Goal: Information Seeking & Learning: Understand process/instructions

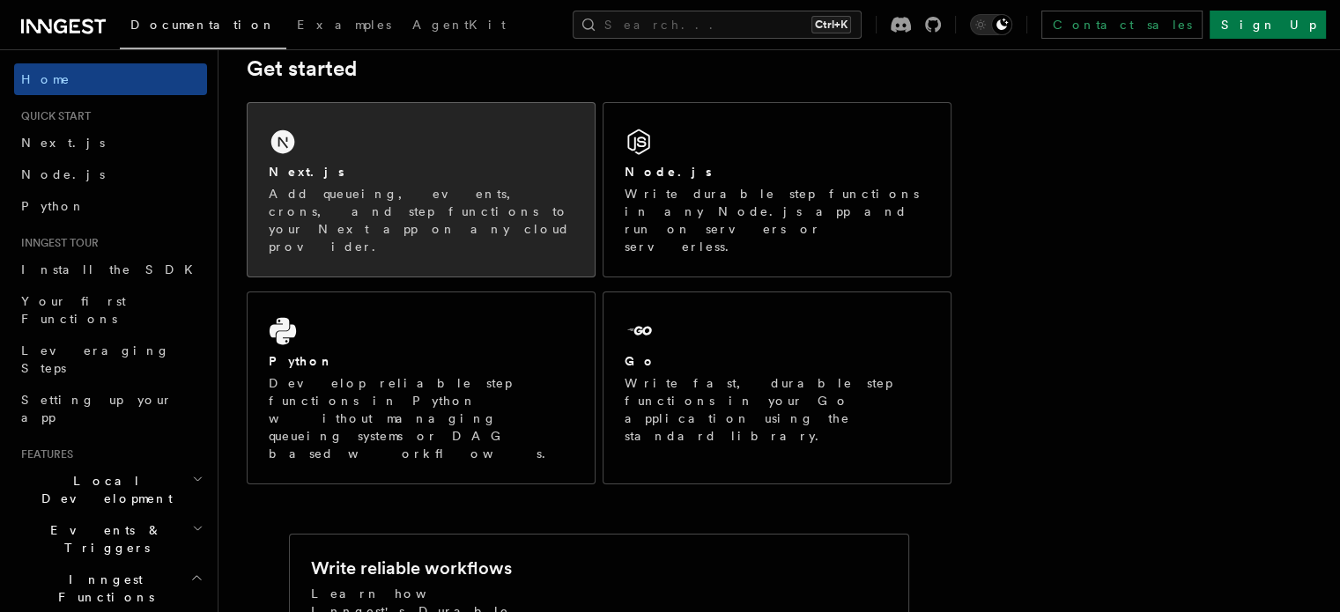
click at [415, 151] on div "Next.js Add queueing, events, crons, and step functions to your Next app on any…" at bounding box center [421, 190] width 347 height 174
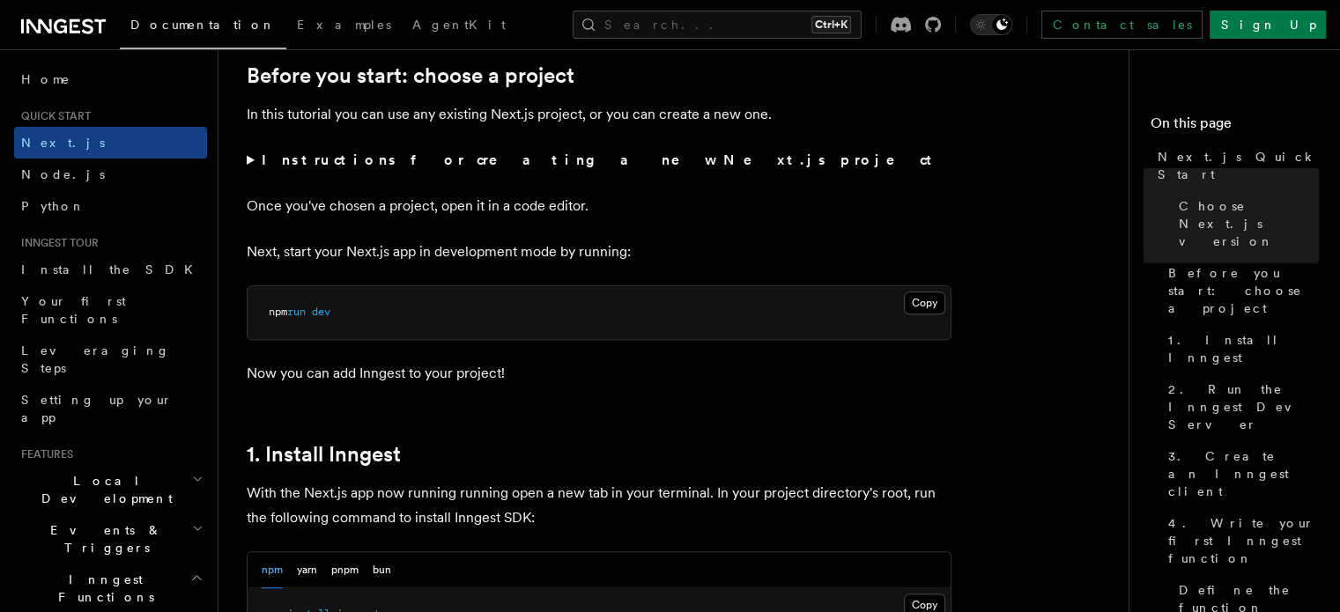
scroll to position [617, 0]
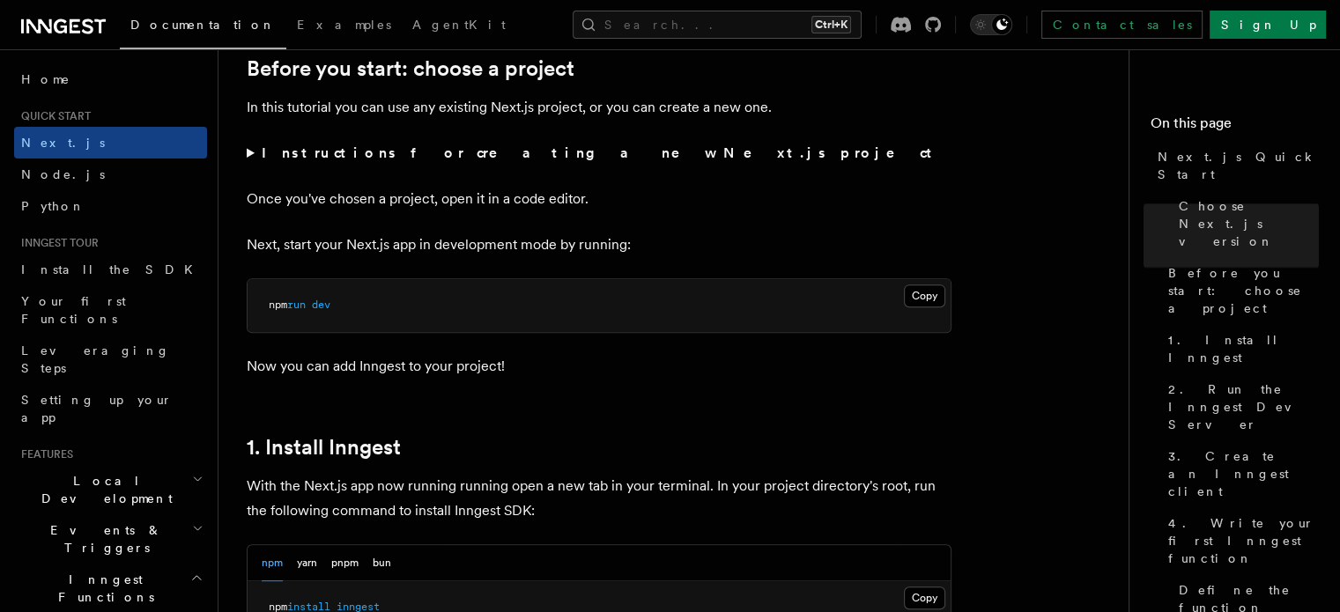
click at [324, 309] on span "dev" at bounding box center [321, 305] width 19 height 12
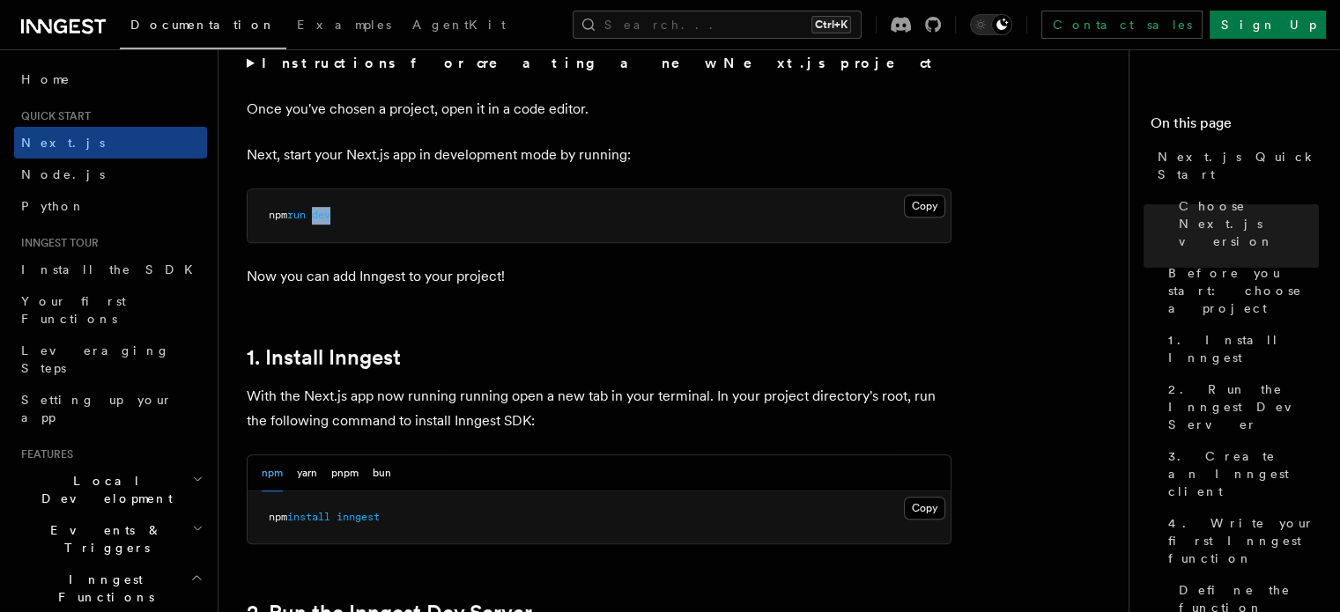
scroll to position [969, 0]
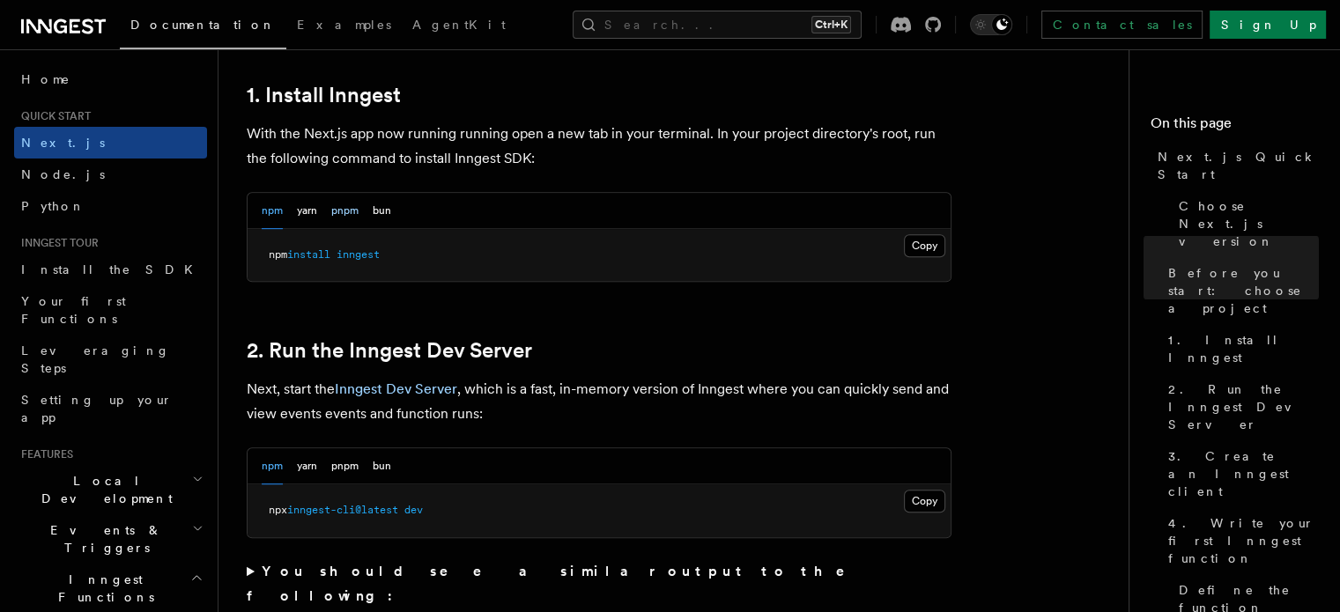
click at [349, 208] on button "pnpm" at bounding box center [344, 211] width 27 height 36
click at [338, 253] on span "inngest" at bounding box center [339, 254] width 43 height 12
drag, startPoint x: 338, startPoint y: 253, endPoint x: 289, endPoint y: 252, distance: 49.3
click at [289, 252] on span "pnpm add inngest" at bounding box center [315, 254] width 93 height 12
copy span "pnpm add inngest"
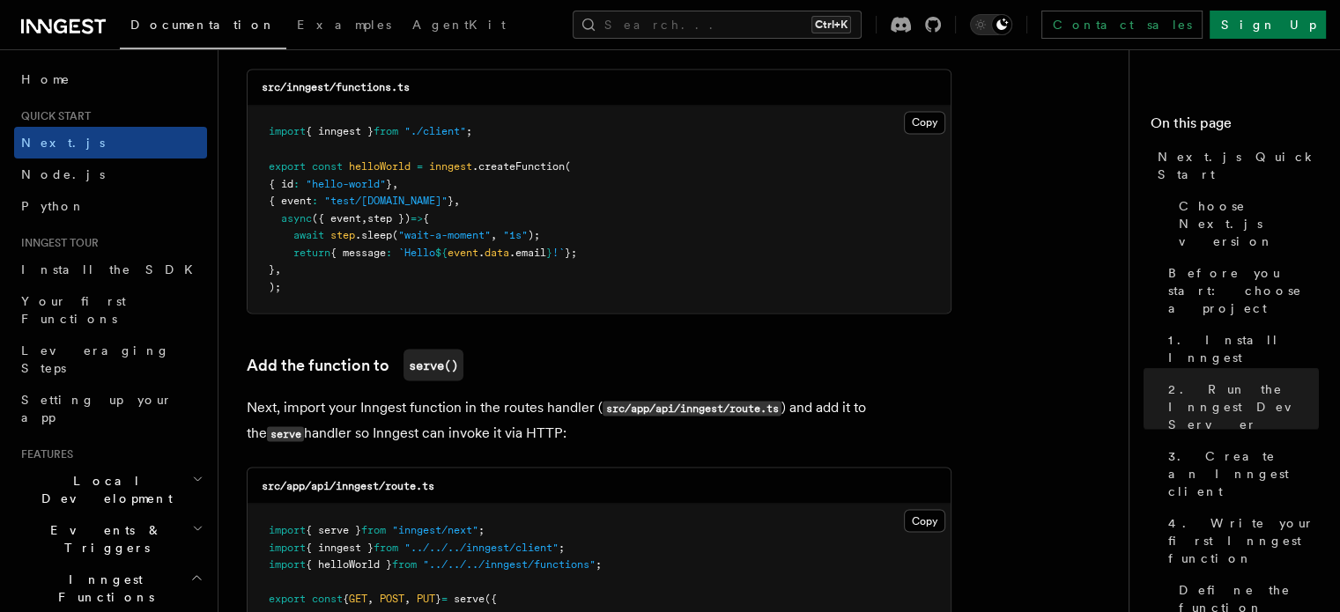
scroll to position [3193, 0]
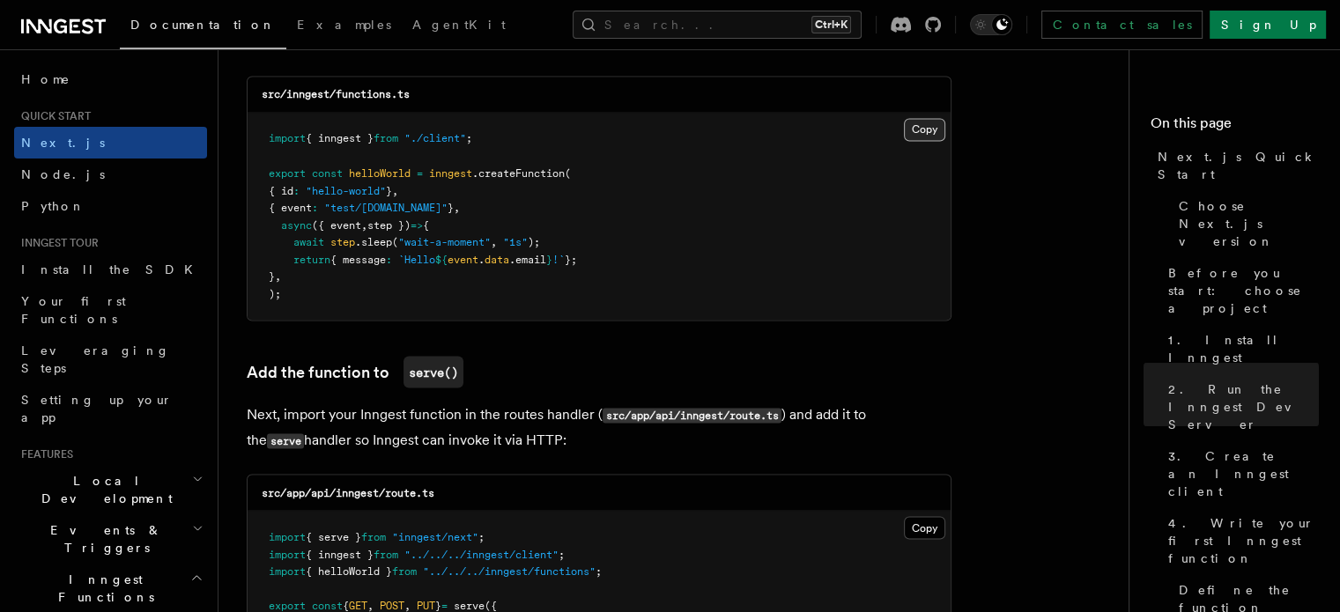
click at [924, 140] on button "Copy Copied" at bounding box center [924, 129] width 41 height 23
